Goal: Task Accomplishment & Management: Manage account settings

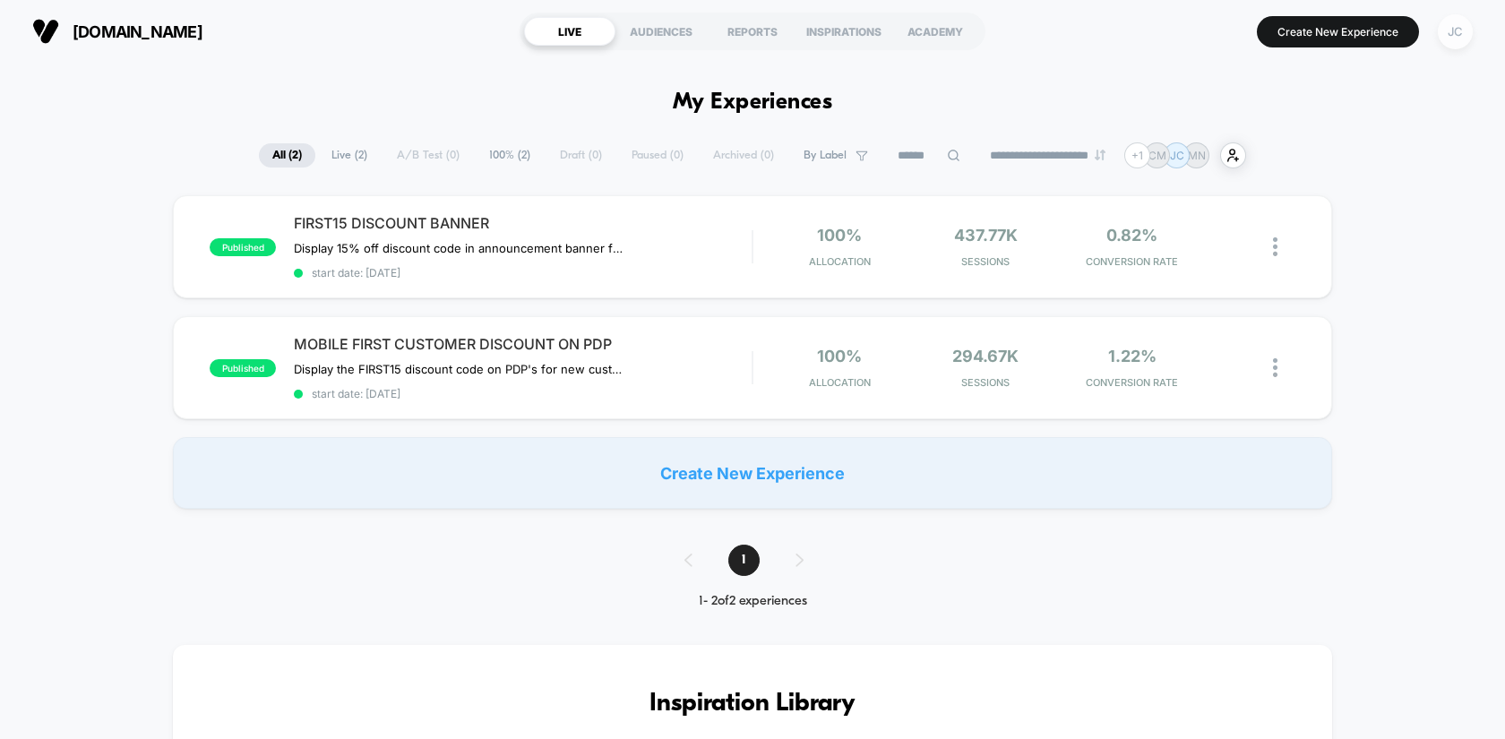
click at [1451, 31] on div "JC" at bounding box center [1455, 31] width 35 height 35
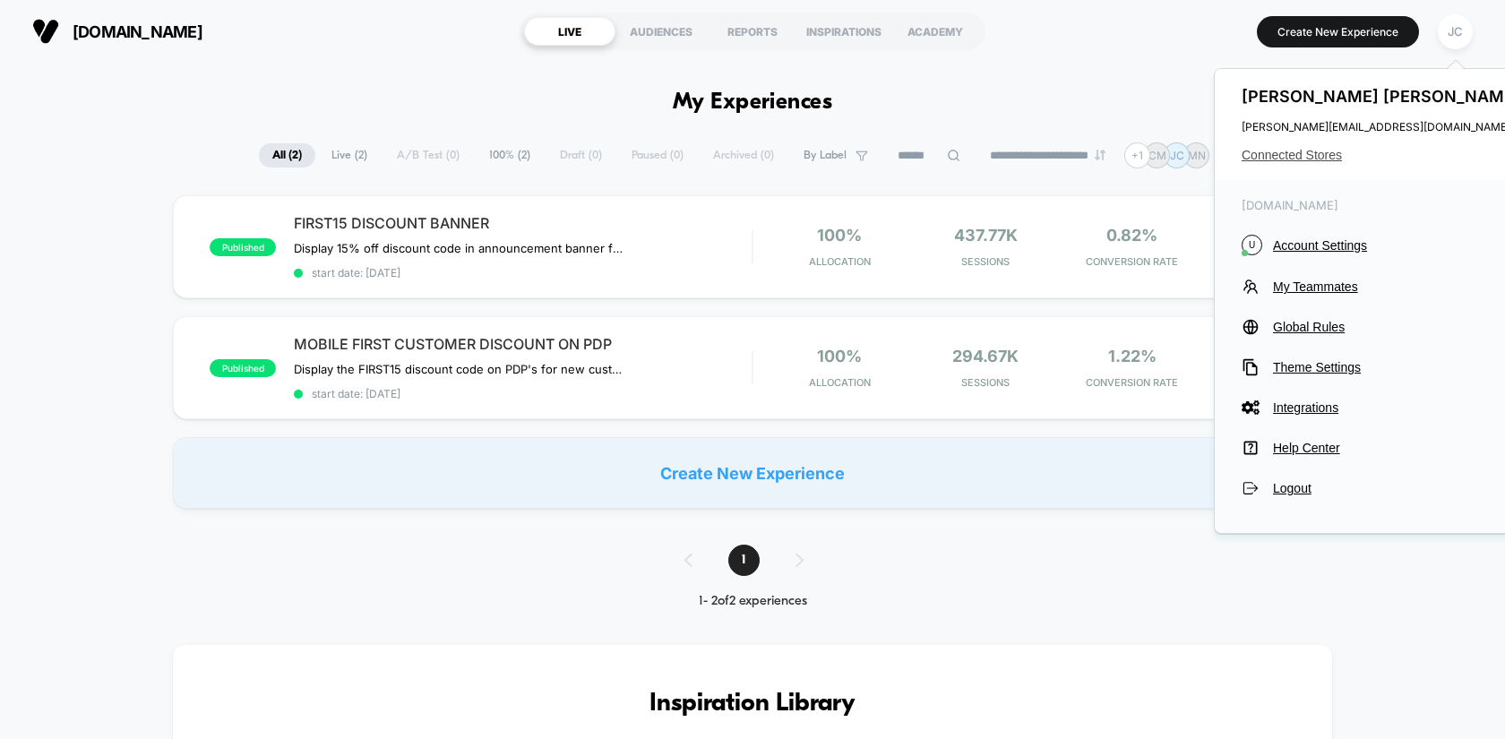
click at [1311, 148] on span "Connected Stores" at bounding box center [1383, 155] width 283 height 14
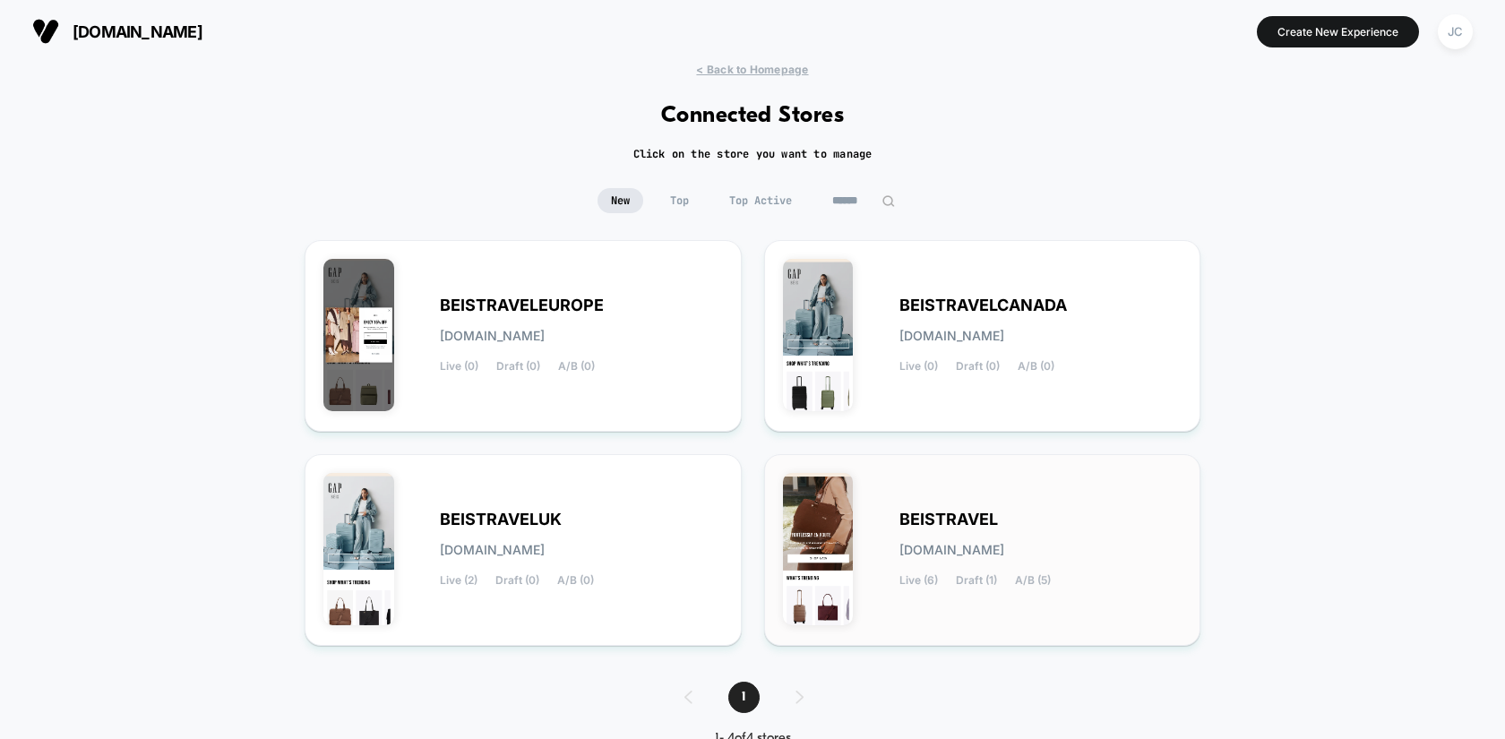
click at [915, 574] on span "Live (6)" at bounding box center [919, 580] width 39 height 13
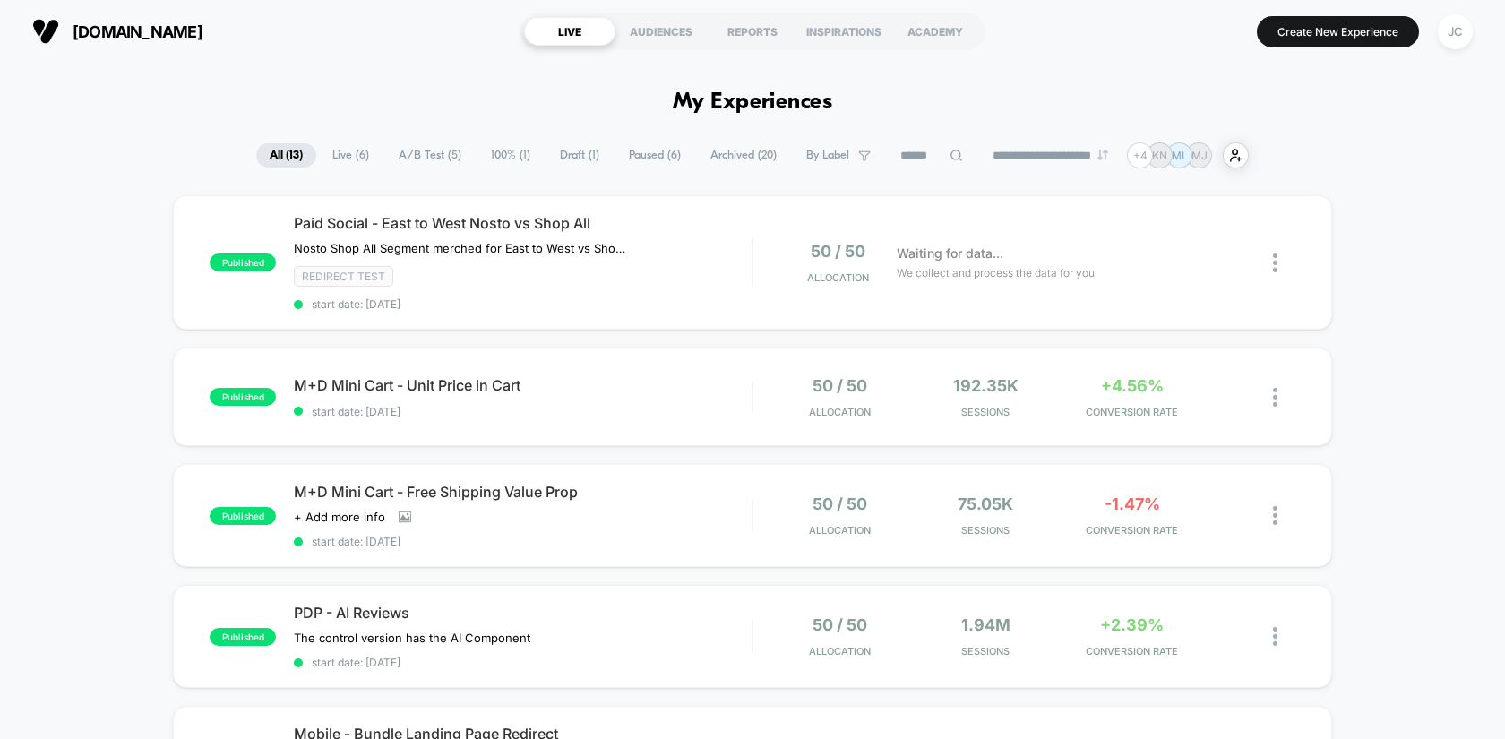
click at [350, 162] on span "Live ( 6 )" at bounding box center [351, 155] width 64 height 24
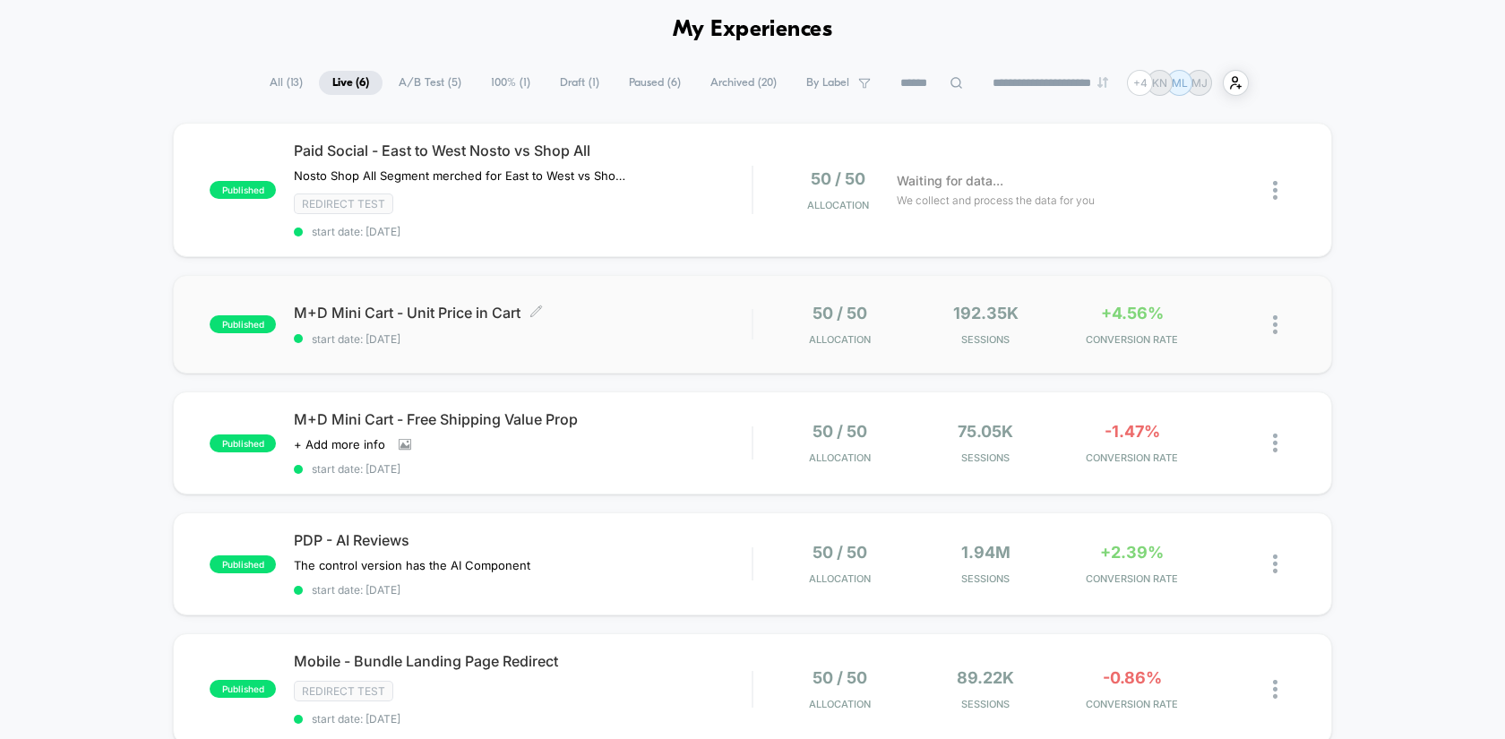
click at [676, 338] on span "start date: [DATE]" at bounding box center [523, 338] width 458 height 13
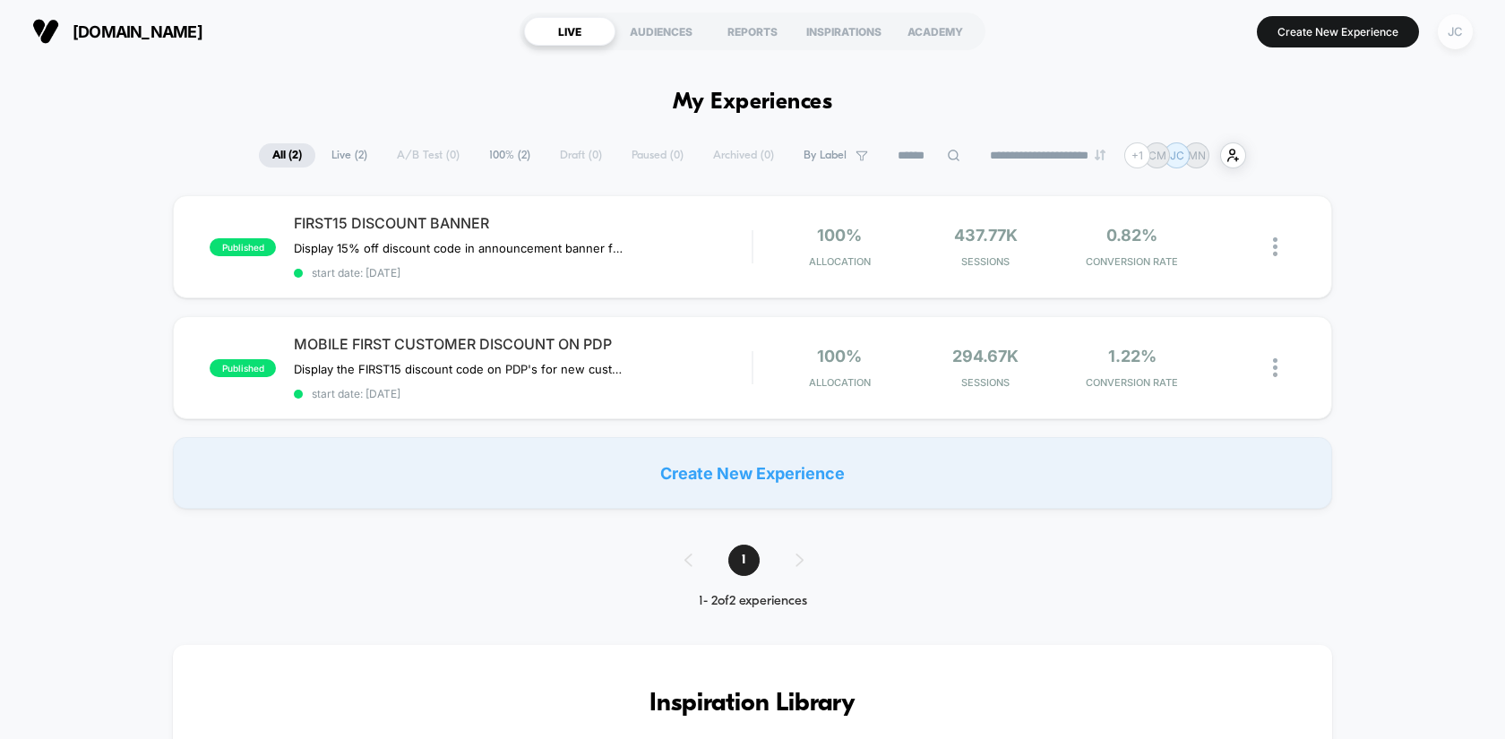
click at [1453, 28] on div "JC" at bounding box center [1455, 31] width 35 height 35
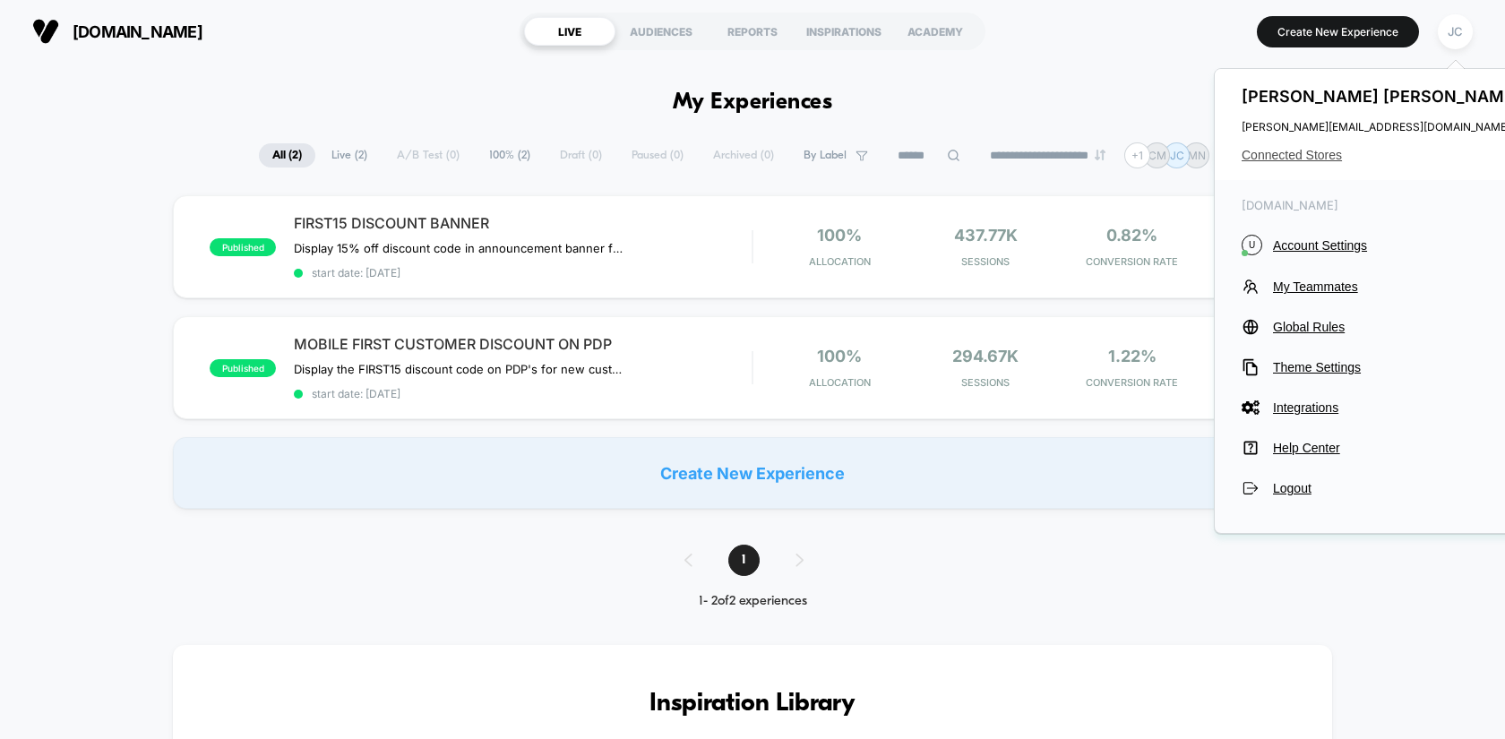
click at [1256, 158] on span "Connected Stores" at bounding box center [1383, 155] width 283 height 14
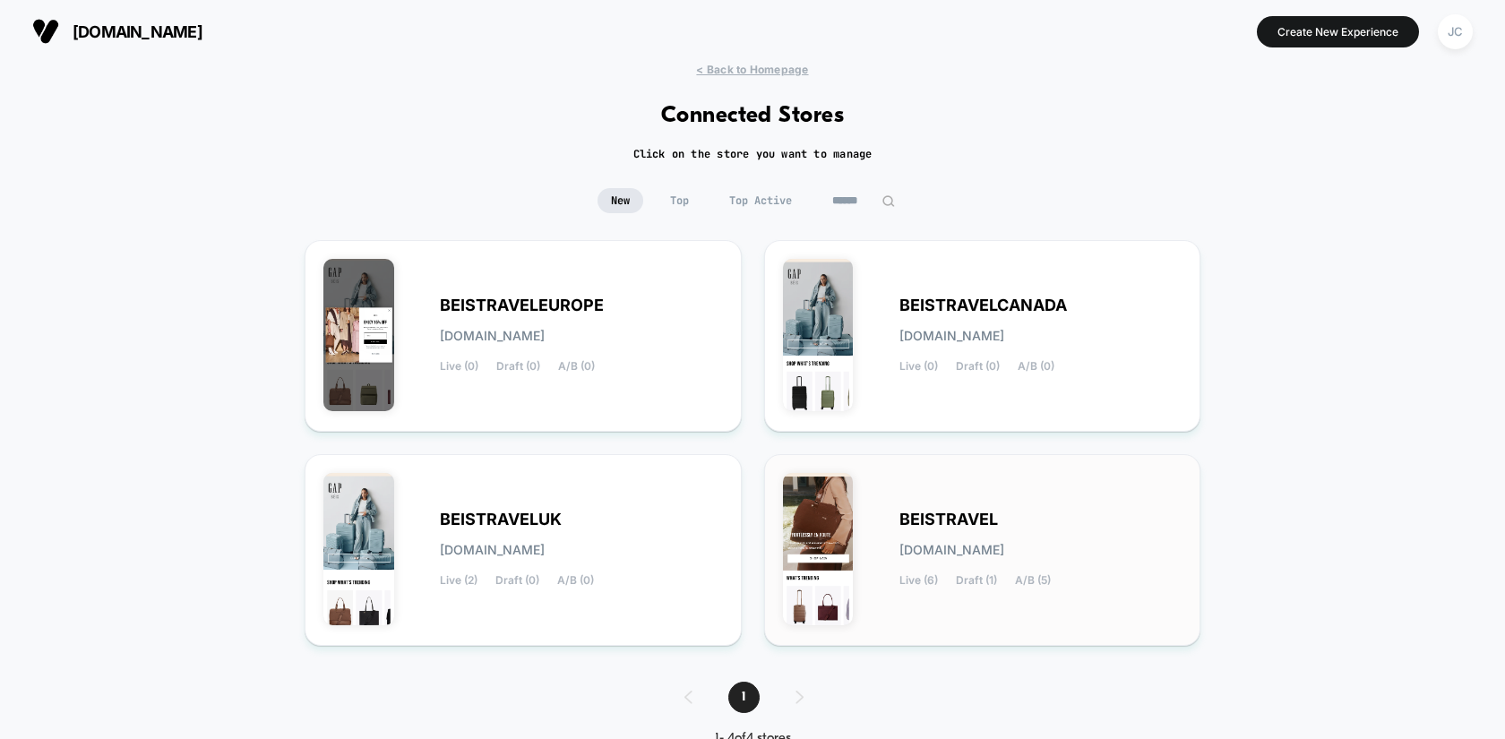
click at [964, 546] on span "[DOMAIN_NAME]" at bounding box center [952, 550] width 105 height 13
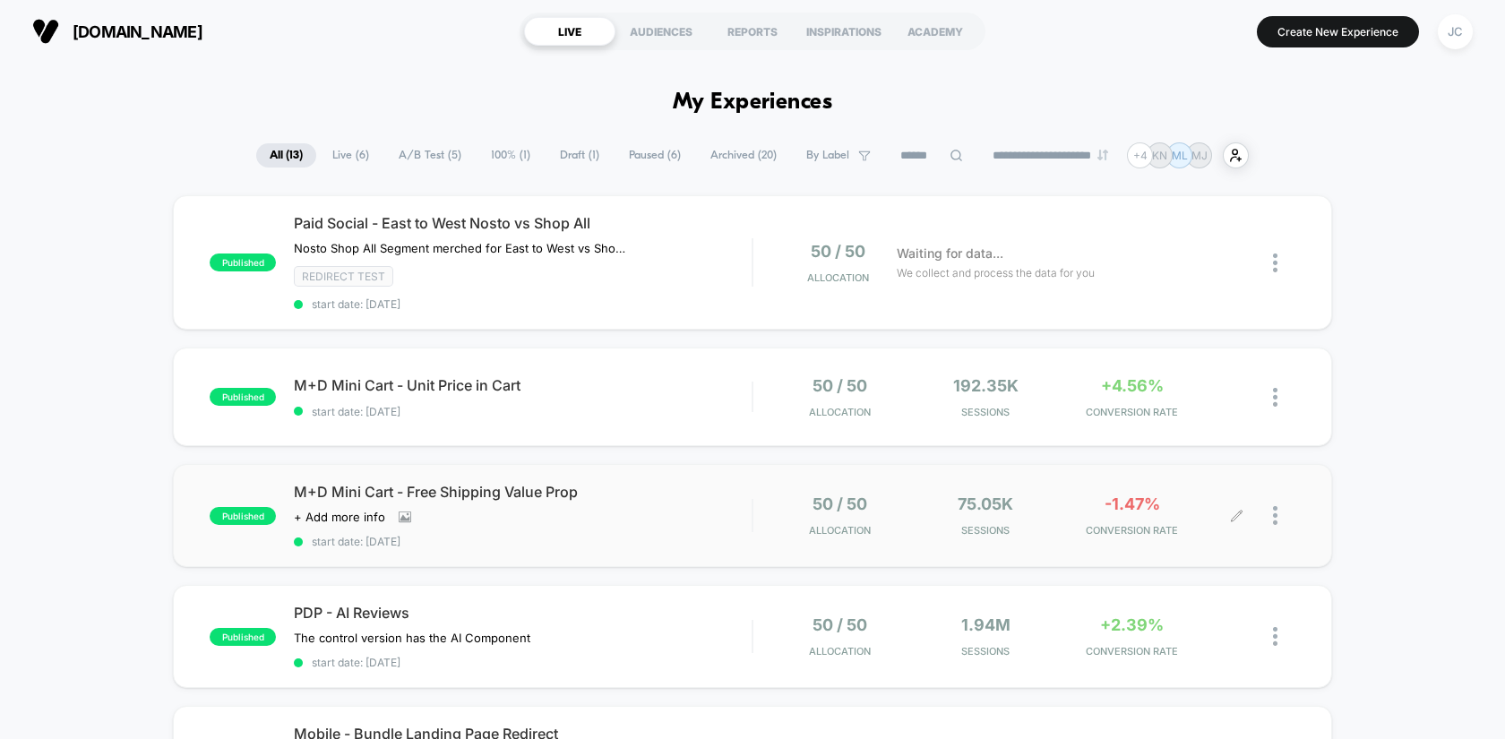
click at [1278, 511] on div at bounding box center [1284, 516] width 22 height 42
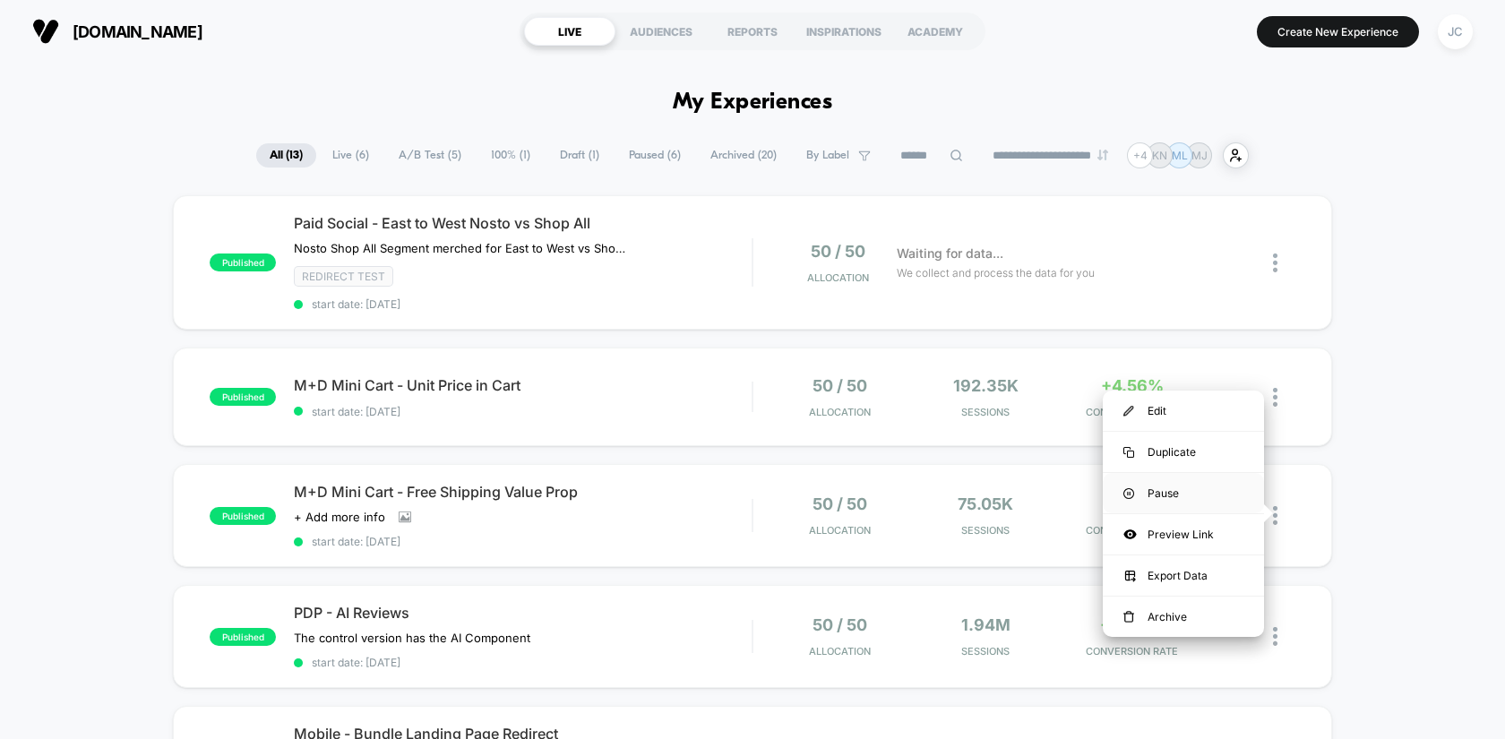
click at [1215, 494] on div "Pause" at bounding box center [1183, 493] width 161 height 40
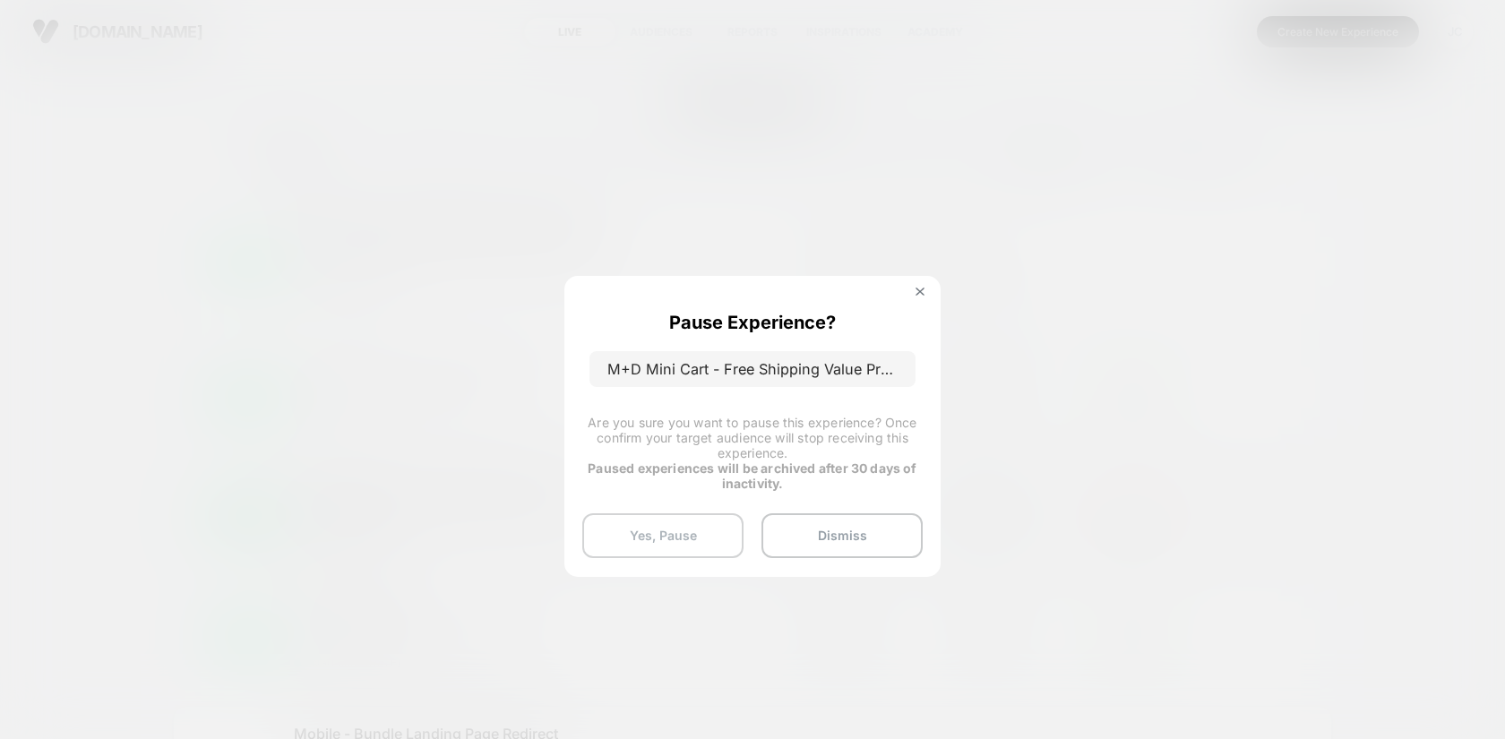
click at [682, 537] on button "Yes, Pause" at bounding box center [662, 535] width 161 height 45
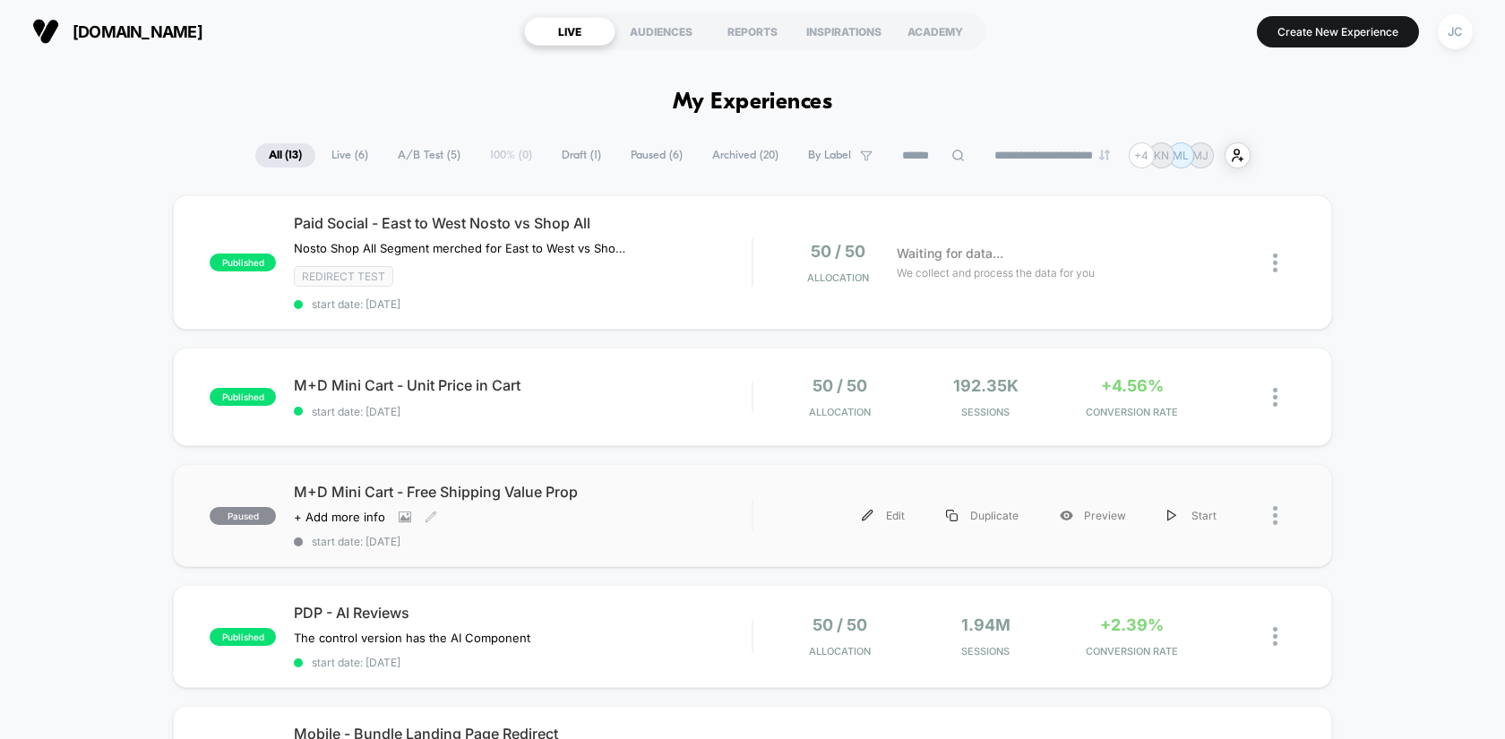
drag, startPoint x: 594, startPoint y: 489, endPoint x: 302, endPoint y: 494, distance: 292.2
click at [302, 494] on span "M+D Mini Cart - Free Shipping Value Prop" at bounding box center [523, 492] width 458 height 18
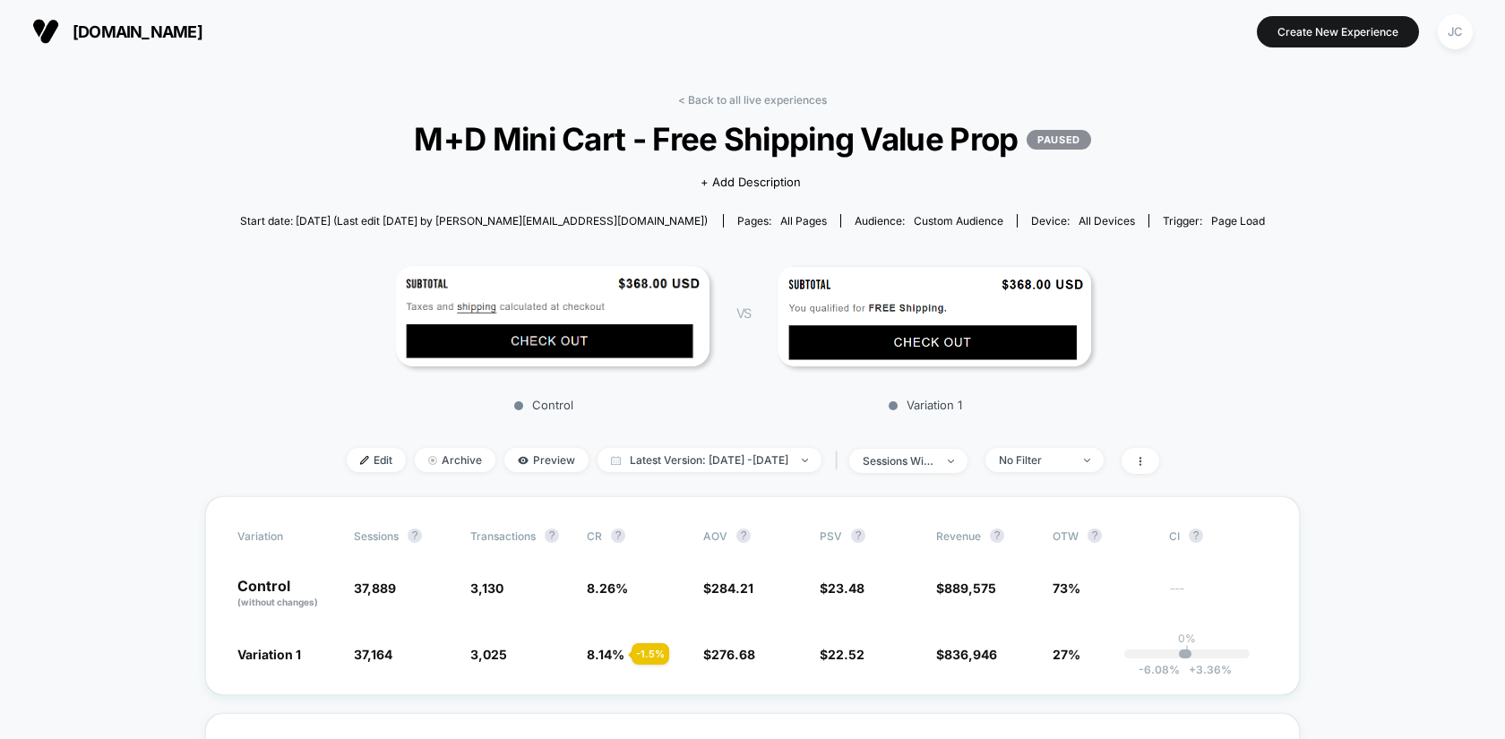
click at [623, 125] on span "M+D Mini Cart - Free Shipping Value Prop PAUSED" at bounding box center [752, 139] width 923 height 38
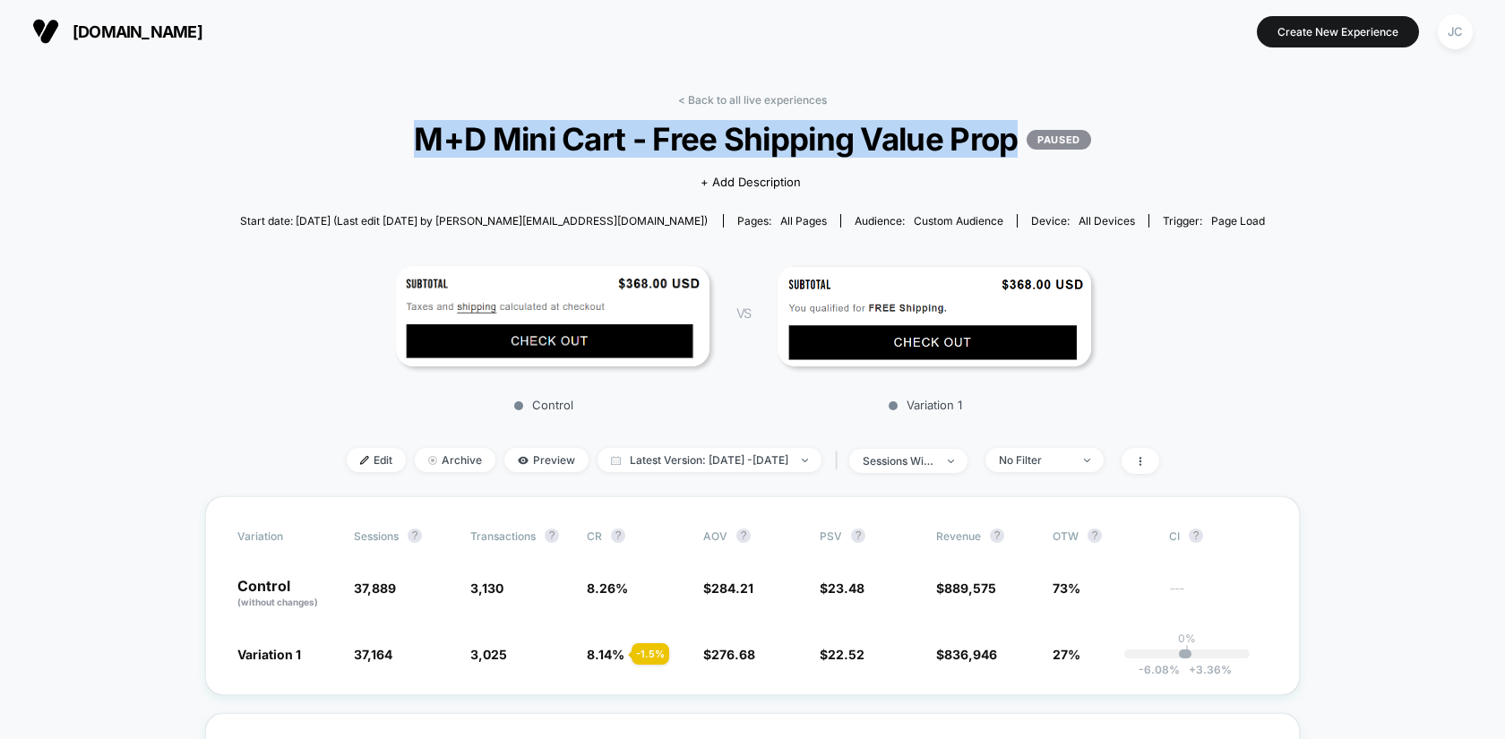
click at [623, 125] on span "M+D Mini Cart - Free Shipping Value Prop PAUSED" at bounding box center [752, 139] width 923 height 38
copy span "M+D Mini Cart - Free Shipping Value Prop"
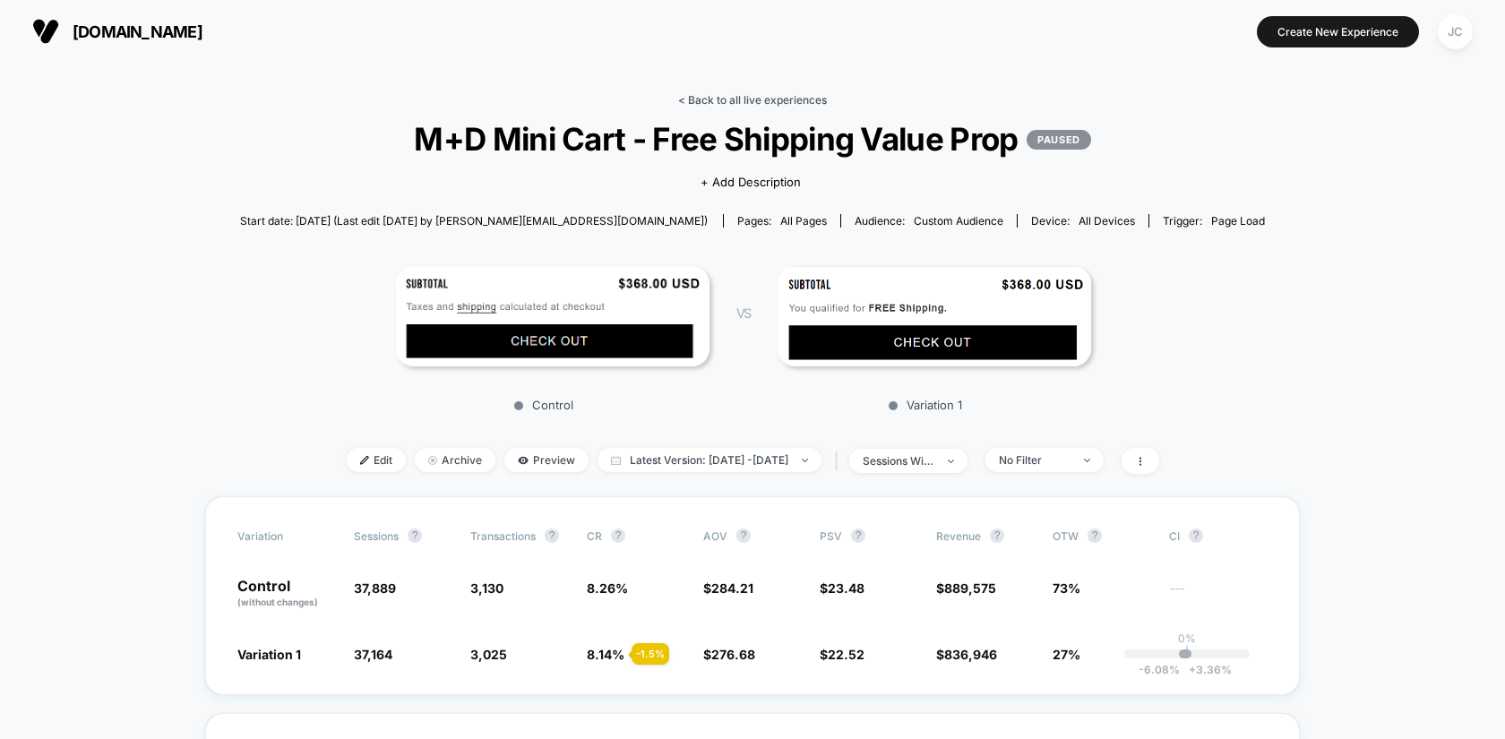
click at [773, 97] on link "< Back to all live experiences" at bounding box center [752, 99] width 149 height 13
